Goal: Information Seeking & Learning: Understand process/instructions

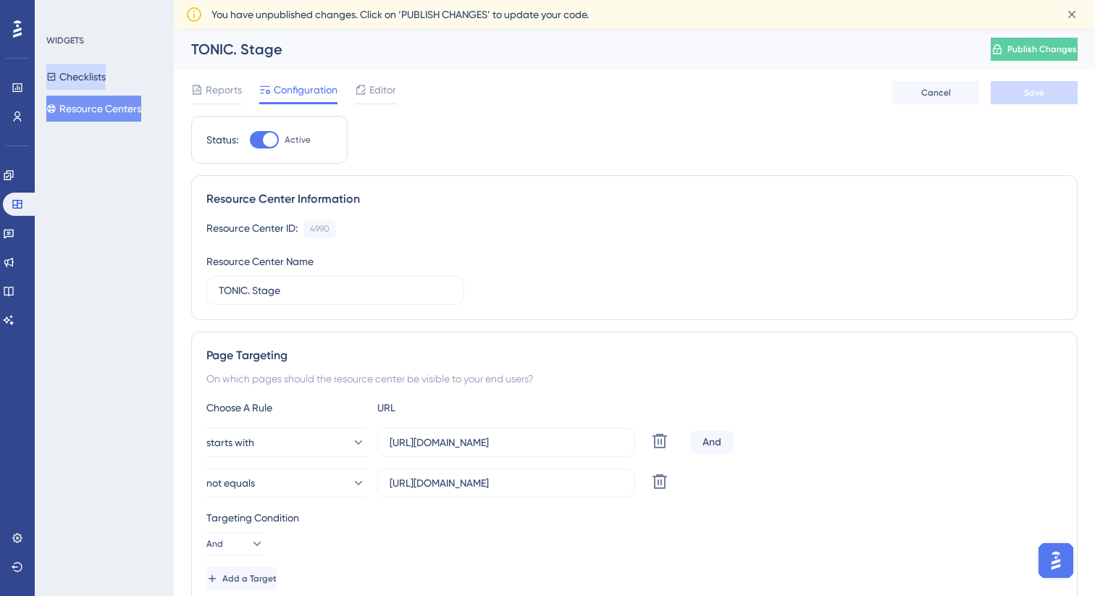
click at [91, 74] on button "Checklists" at bounding box center [75, 77] width 59 height 26
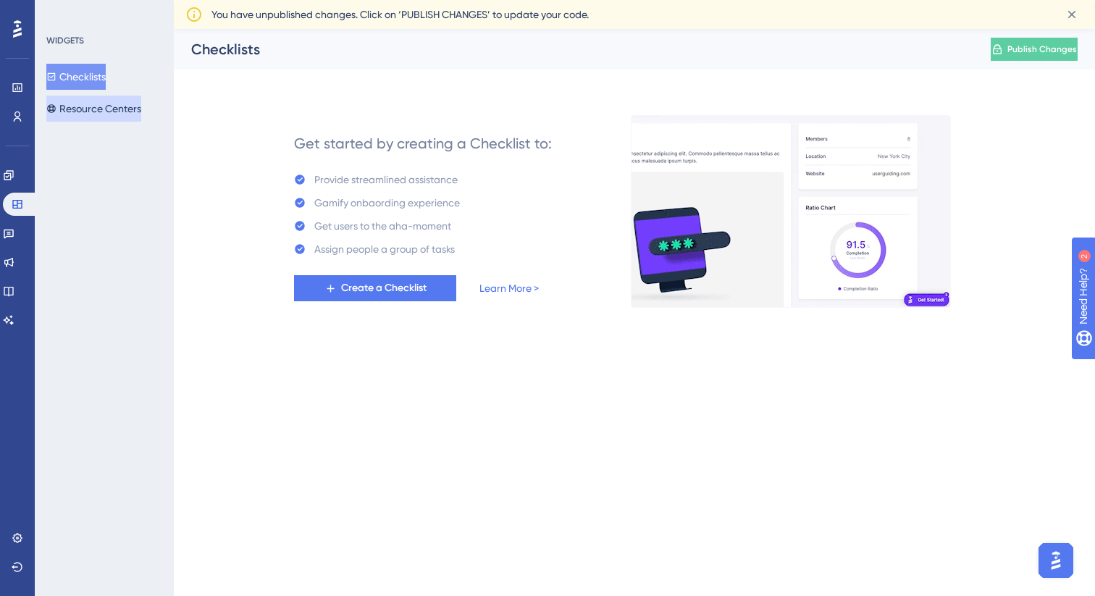
click at [88, 113] on button "Resource Centers" at bounding box center [93, 109] width 95 height 26
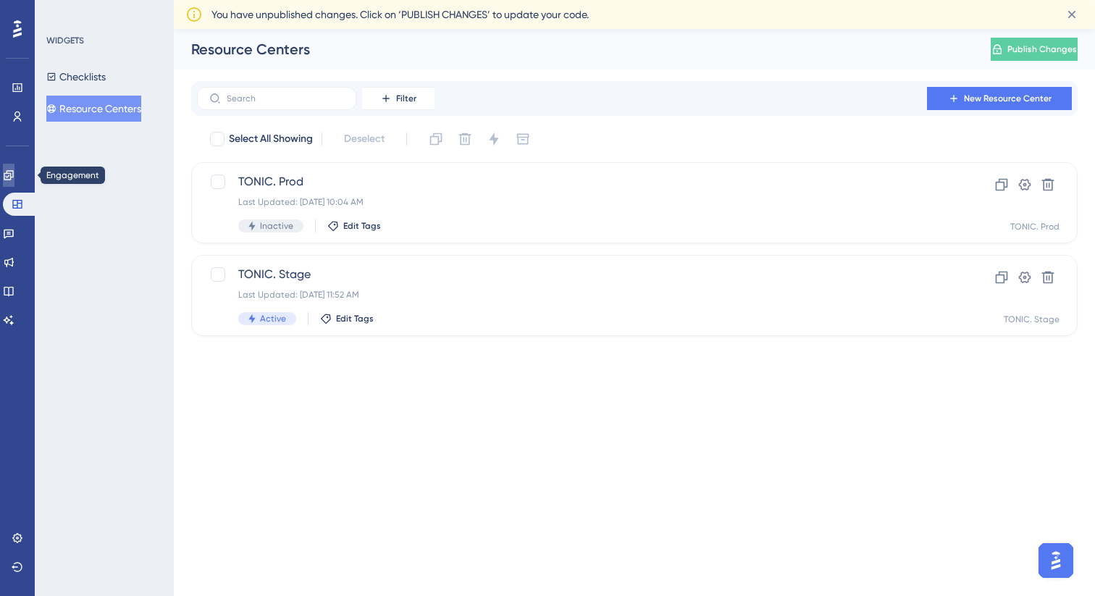
click at [12, 183] on link at bounding box center [9, 175] width 12 height 23
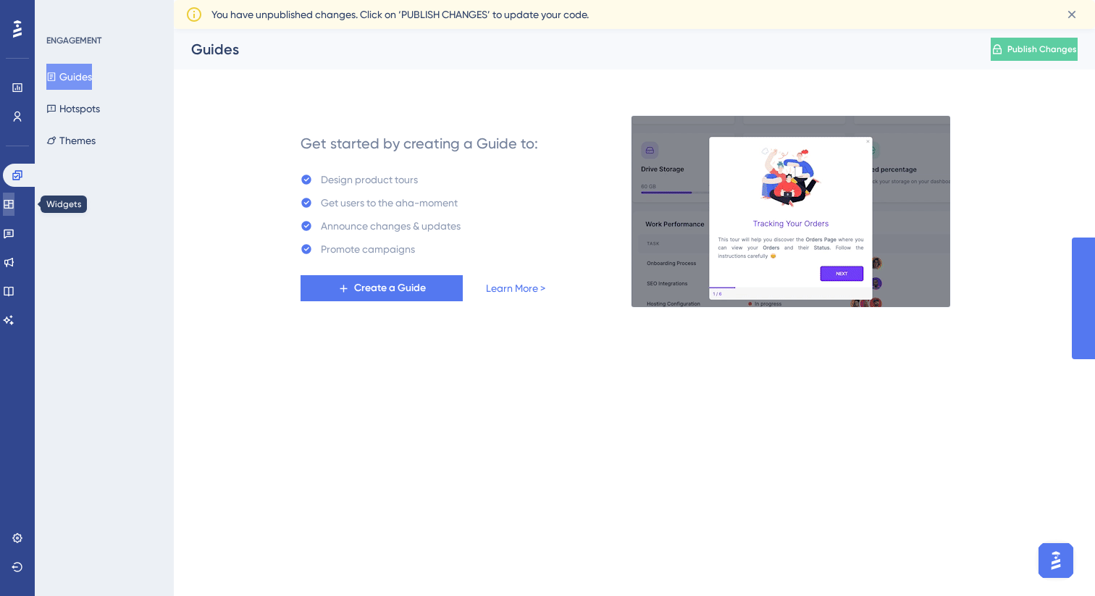
click at [13, 206] on icon at bounding box center [8, 204] width 9 height 9
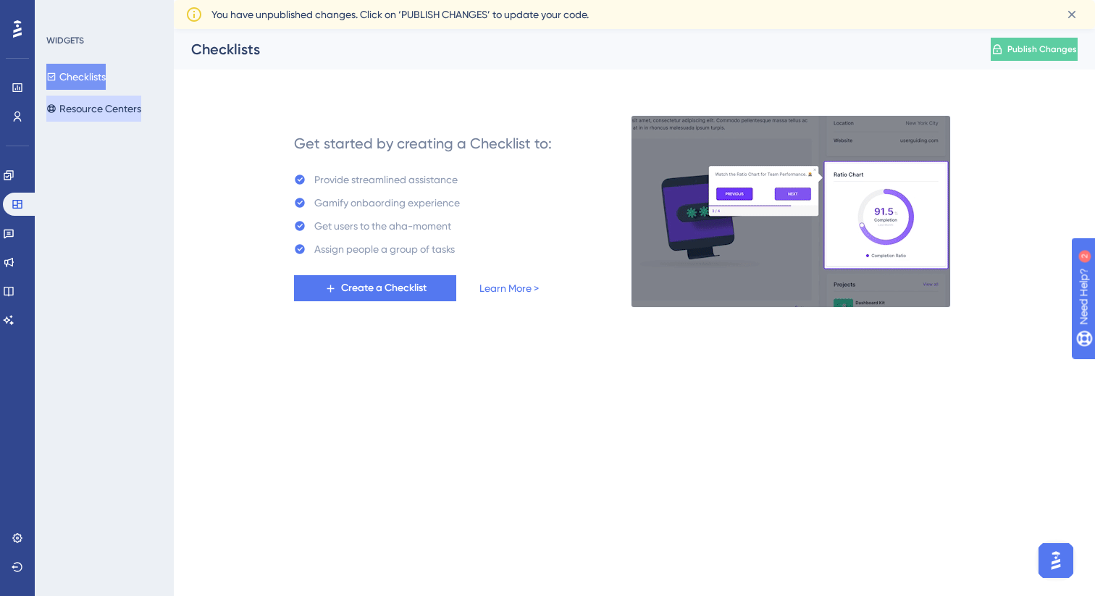
click at [99, 106] on button "Resource Centers" at bounding box center [93, 109] width 95 height 26
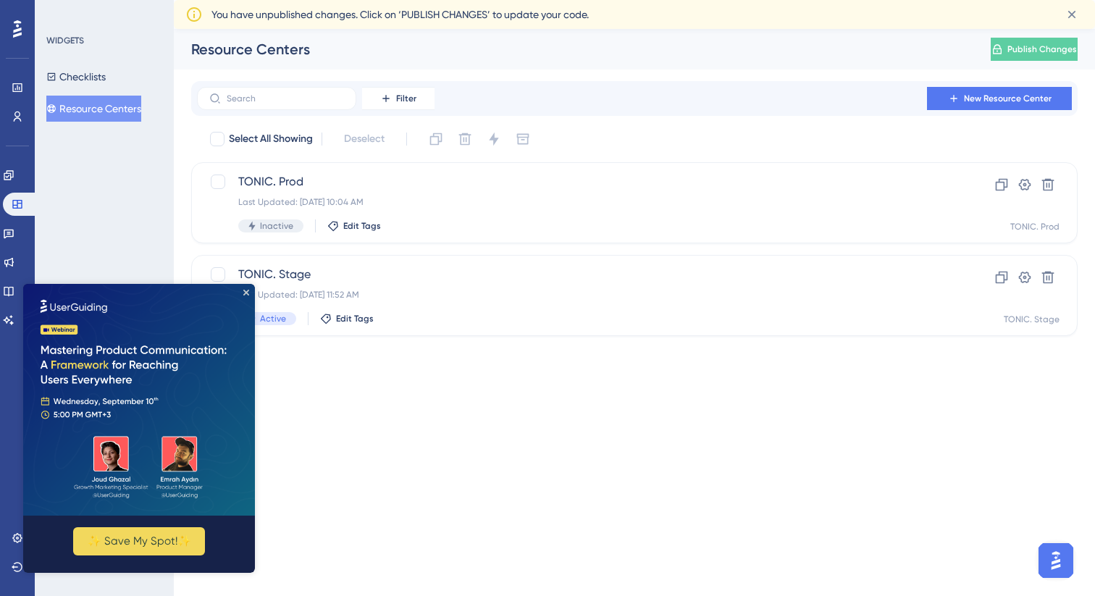
click at [248, 289] on img at bounding box center [139, 400] width 232 height 232
click at [248, 296] on img at bounding box center [139, 400] width 232 height 232
click at [14, 230] on link at bounding box center [9, 233] width 12 height 23
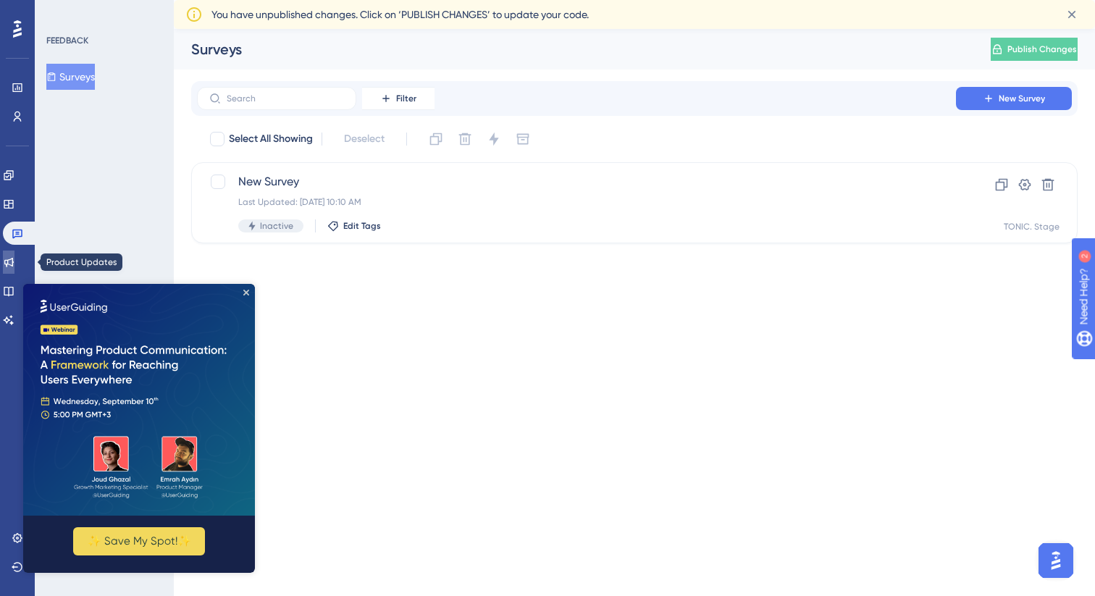
click at [14, 259] on icon at bounding box center [9, 262] width 12 height 12
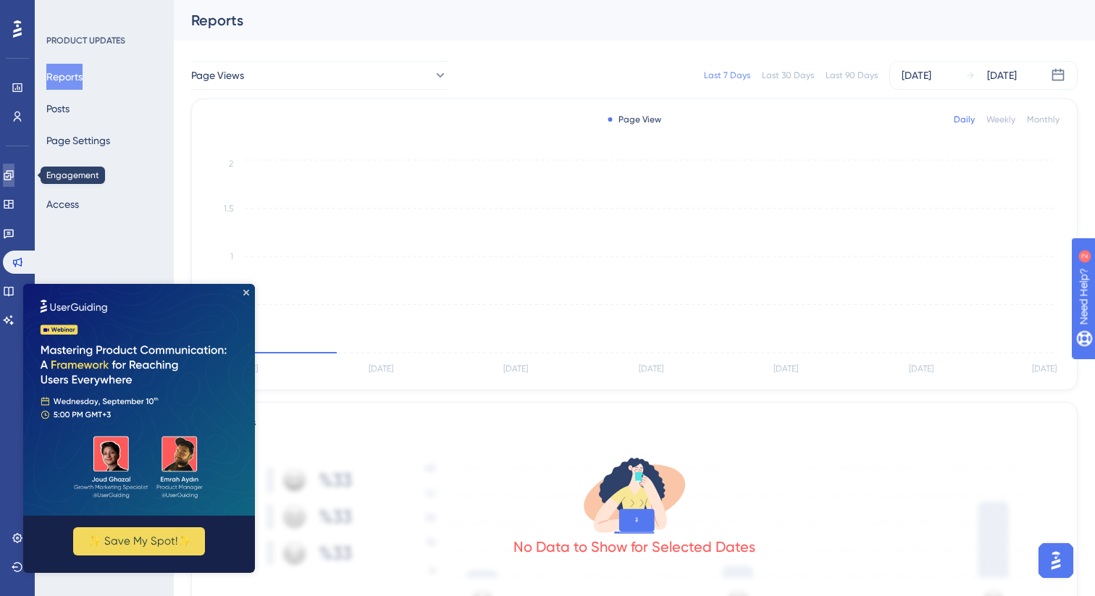
click at [14, 175] on icon at bounding box center [9, 175] width 12 height 12
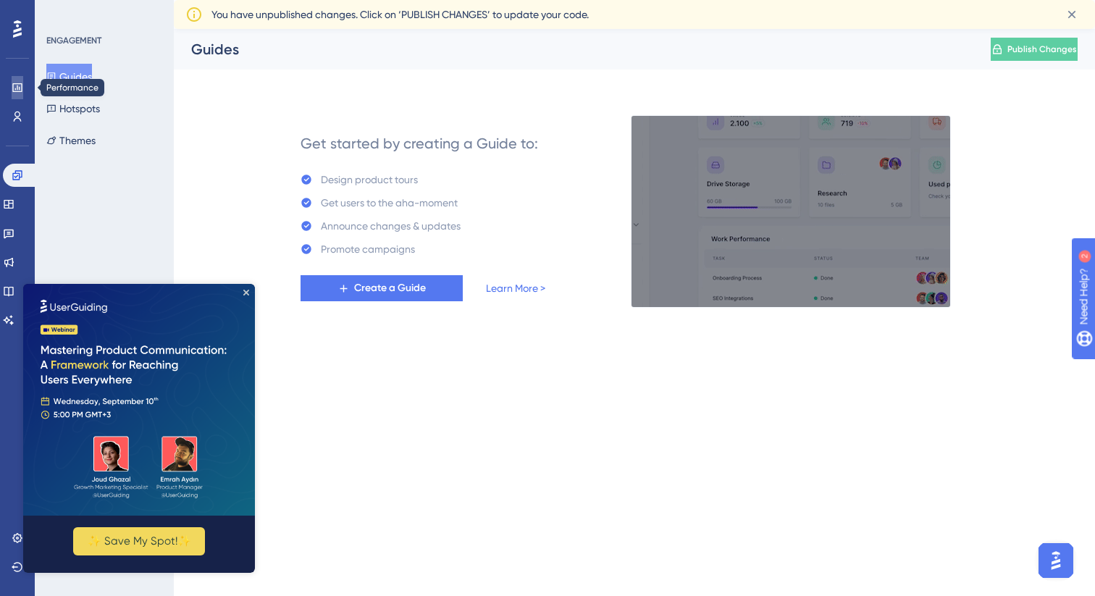
click at [20, 84] on icon at bounding box center [18, 88] width 12 height 12
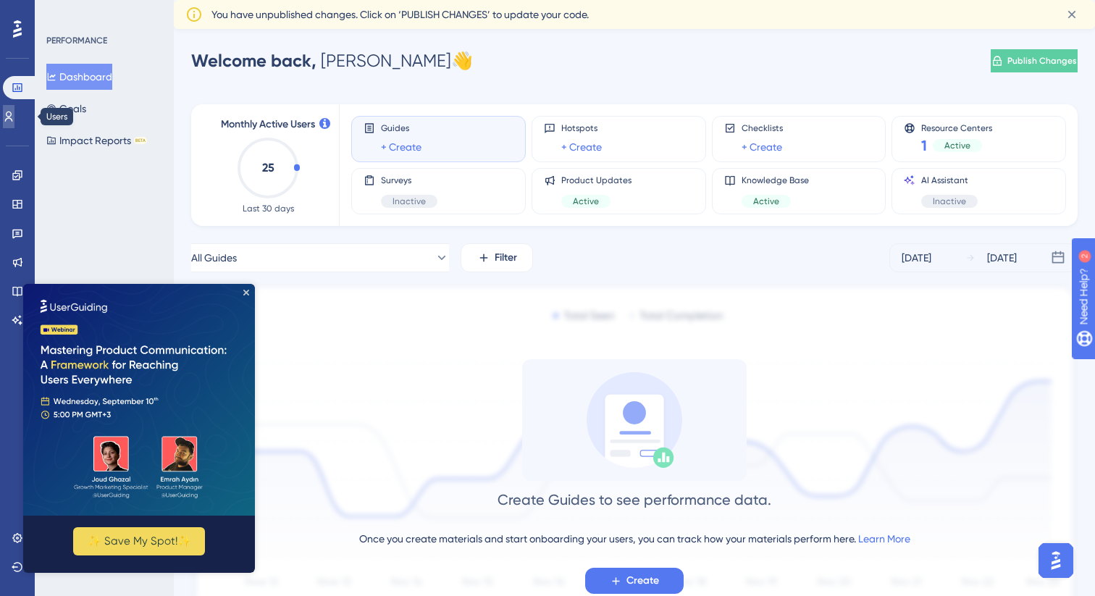
click at [14, 112] on icon at bounding box center [9, 117] width 12 height 12
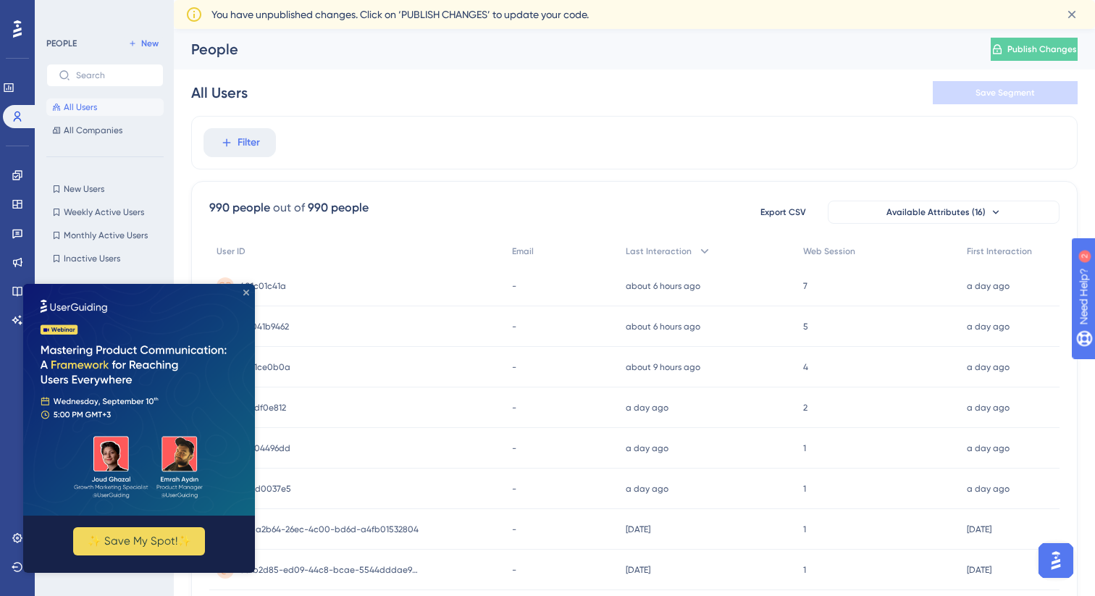
click at [248, 293] on icon "Close Preview" at bounding box center [246, 293] width 6 height 6
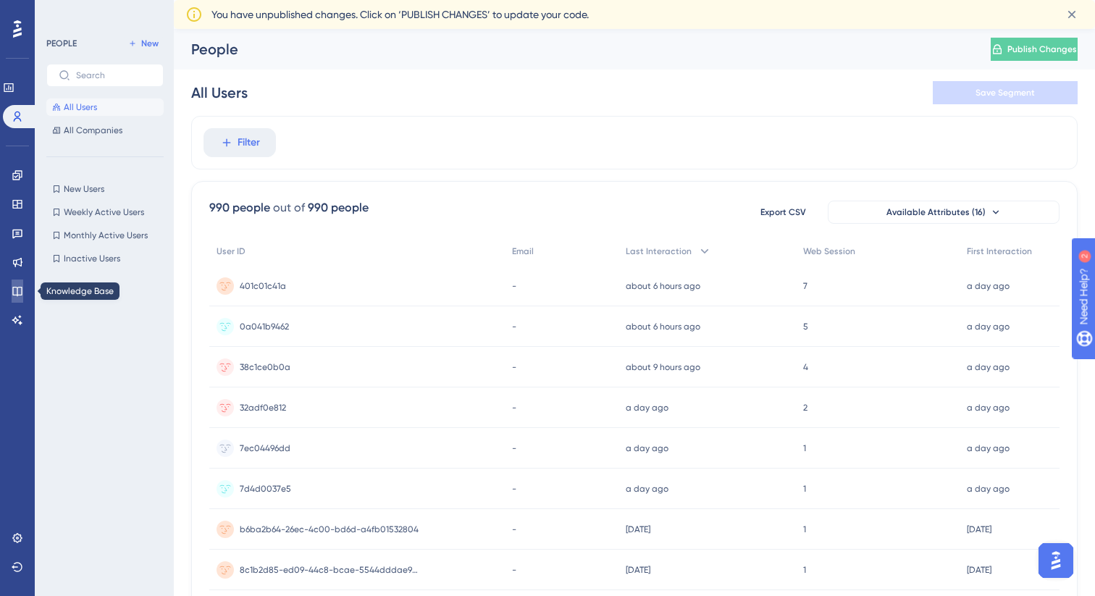
click at [16, 288] on icon at bounding box center [16, 291] width 9 height 9
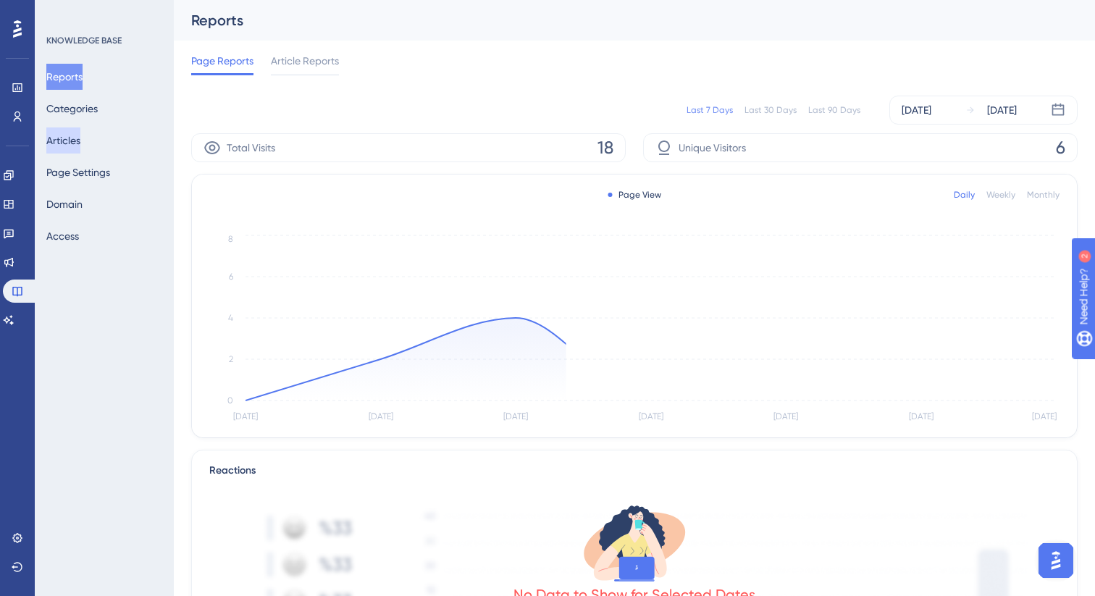
click at [74, 149] on button "Articles" at bounding box center [63, 140] width 34 height 26
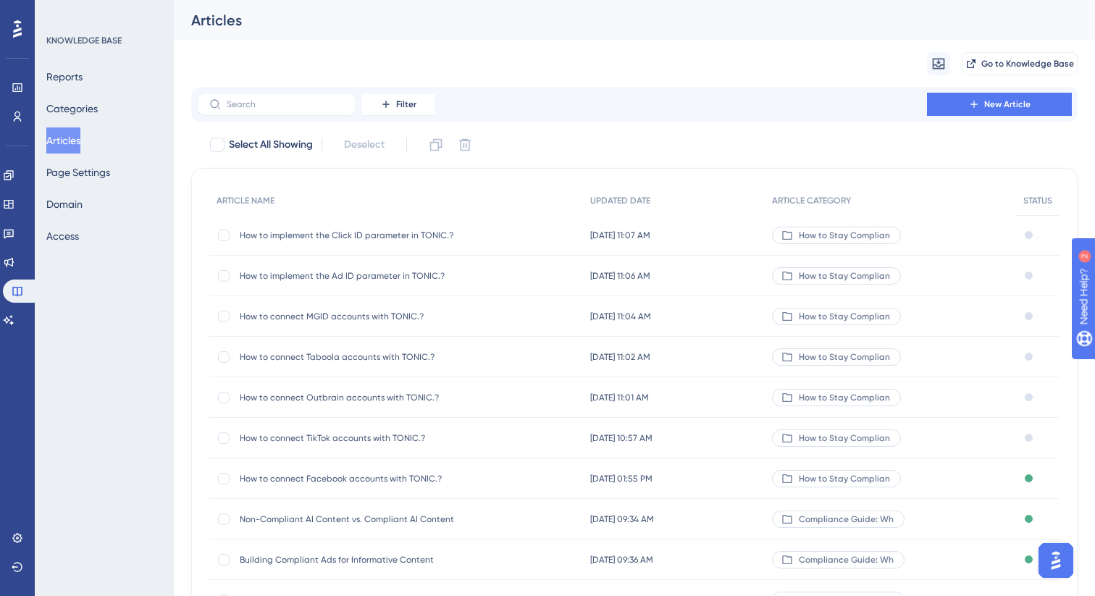
click at [394, 476] on span "How to connect Facebook accounts with TONIC.?" at bounding box center [356, 479] width 232 height 12
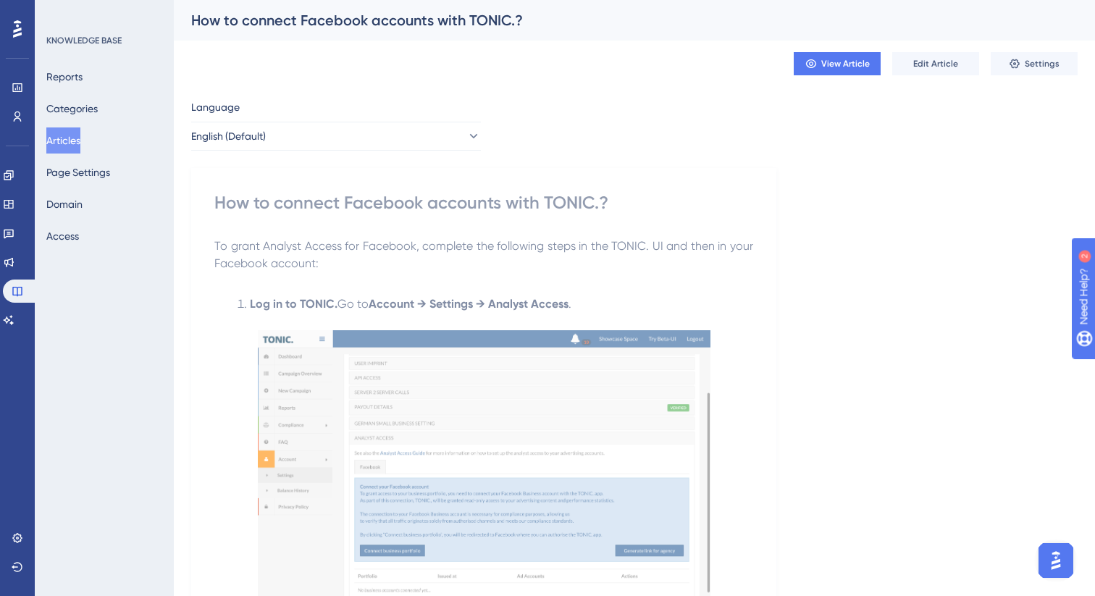
click at [498, 430] on img at bounding box center [484, 476] width 453 height 293
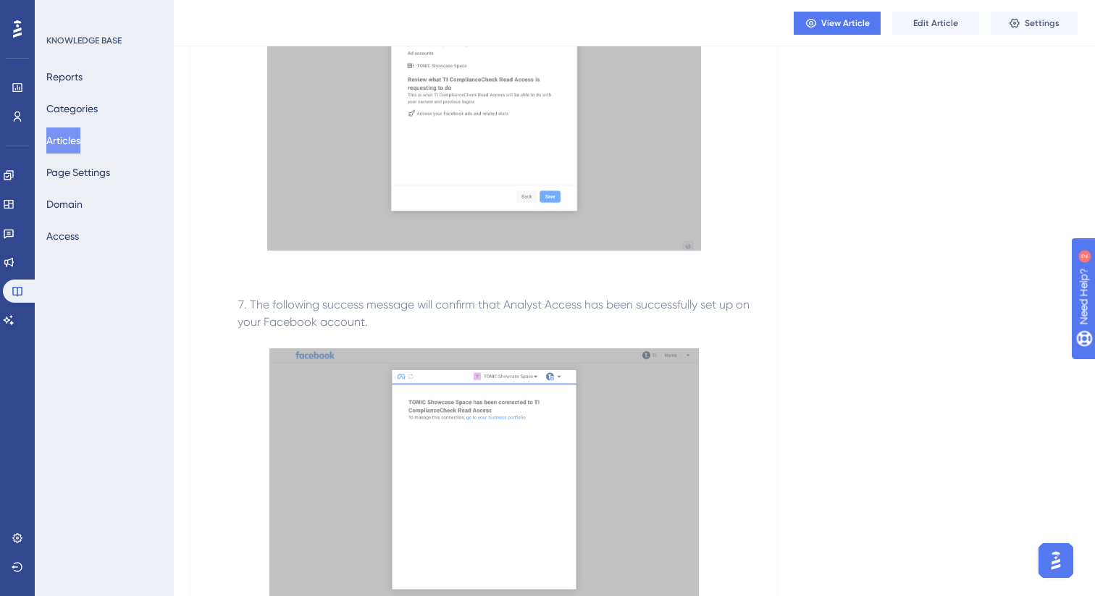
scroll to position [1990, 0]
